Goal: Information Seeking & Learning: Understand process/instructions

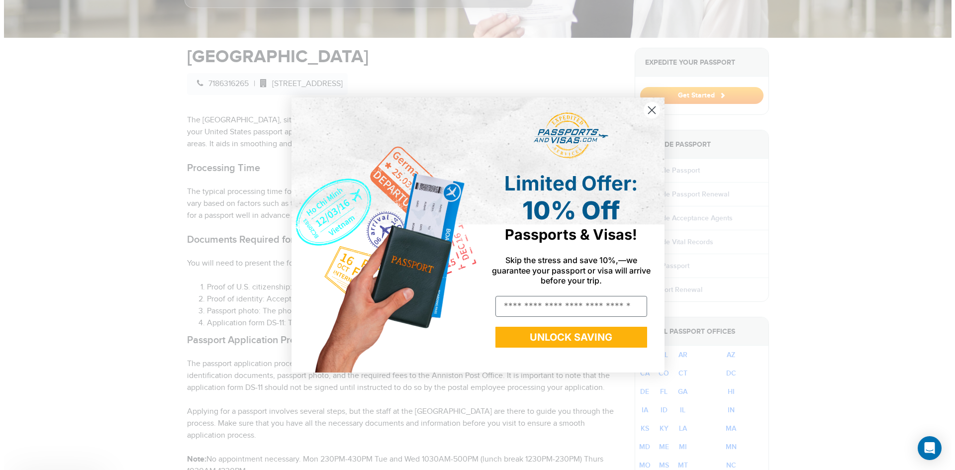
scroll to position [322, 0]
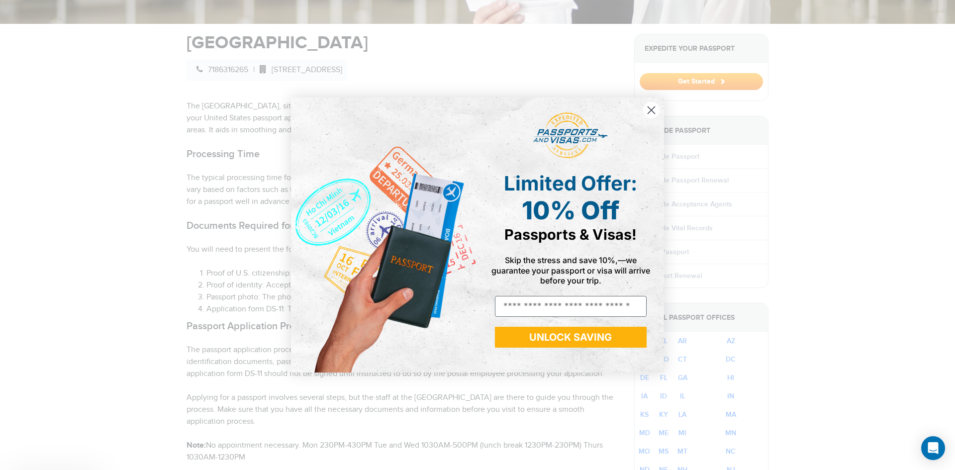
drag, startPoint x: 952, startPoint y: 107, endPoint x: 941, endPoint y: 182, distance: 75.0
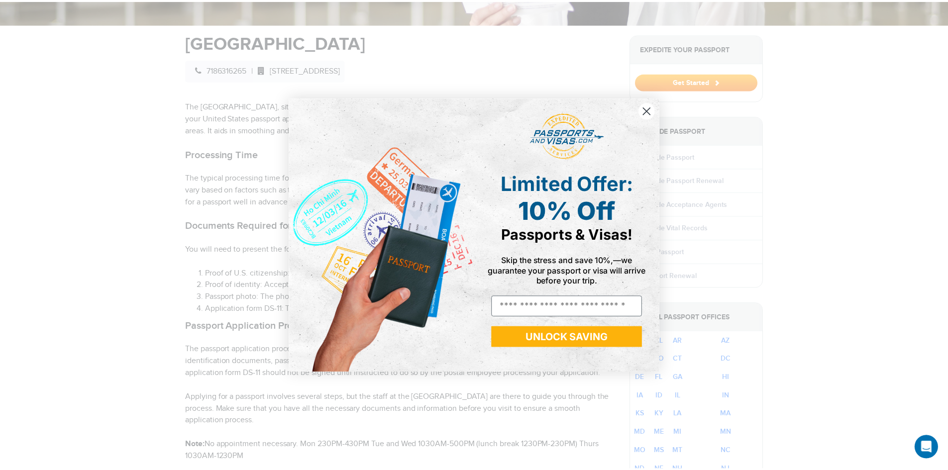
scroll to position [0, 0]
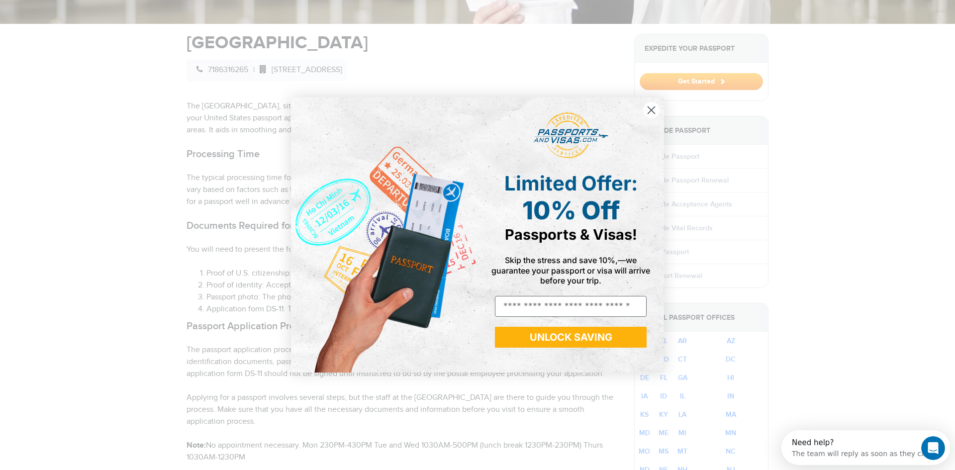
click at [649, 110] on circle "Close dialog" at bounding box center [651, 110] width 16 height 16
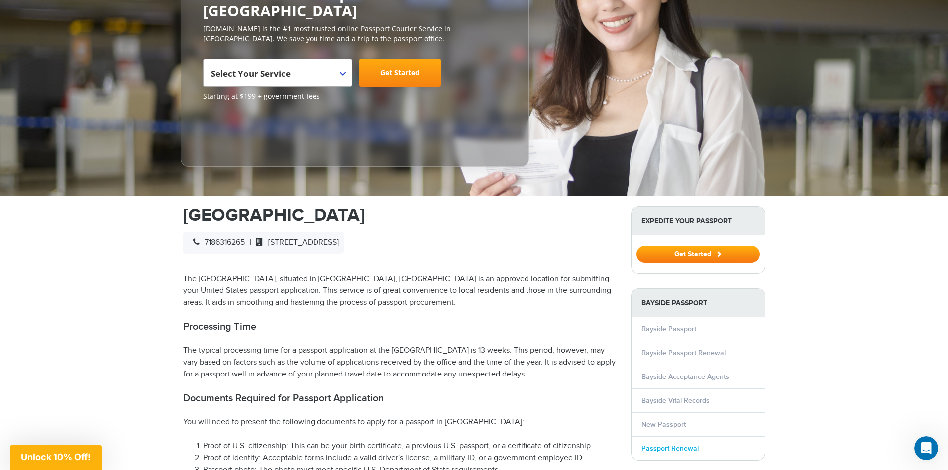
scroll to position [298, 0]
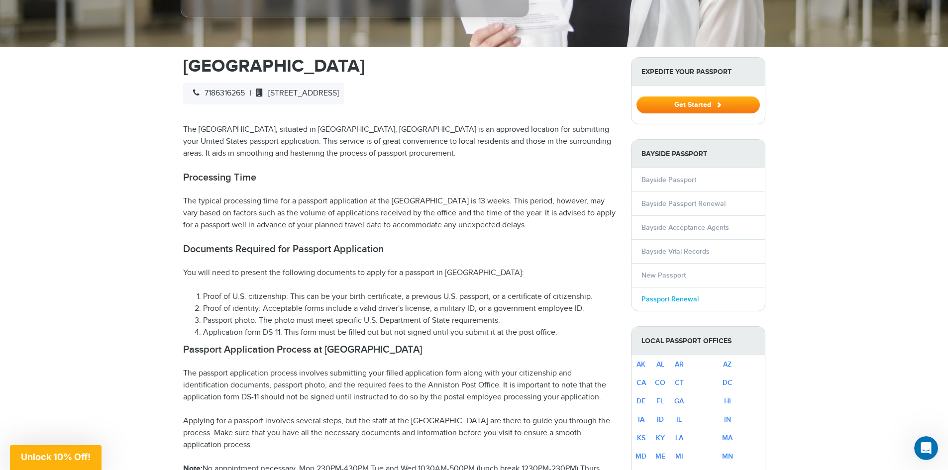
click at [666, 295] on link "Passport Renewal" at bounding box center [669, 299] width 57 height 8
